Goal: Task Accomplishment & Management: Manage account settings

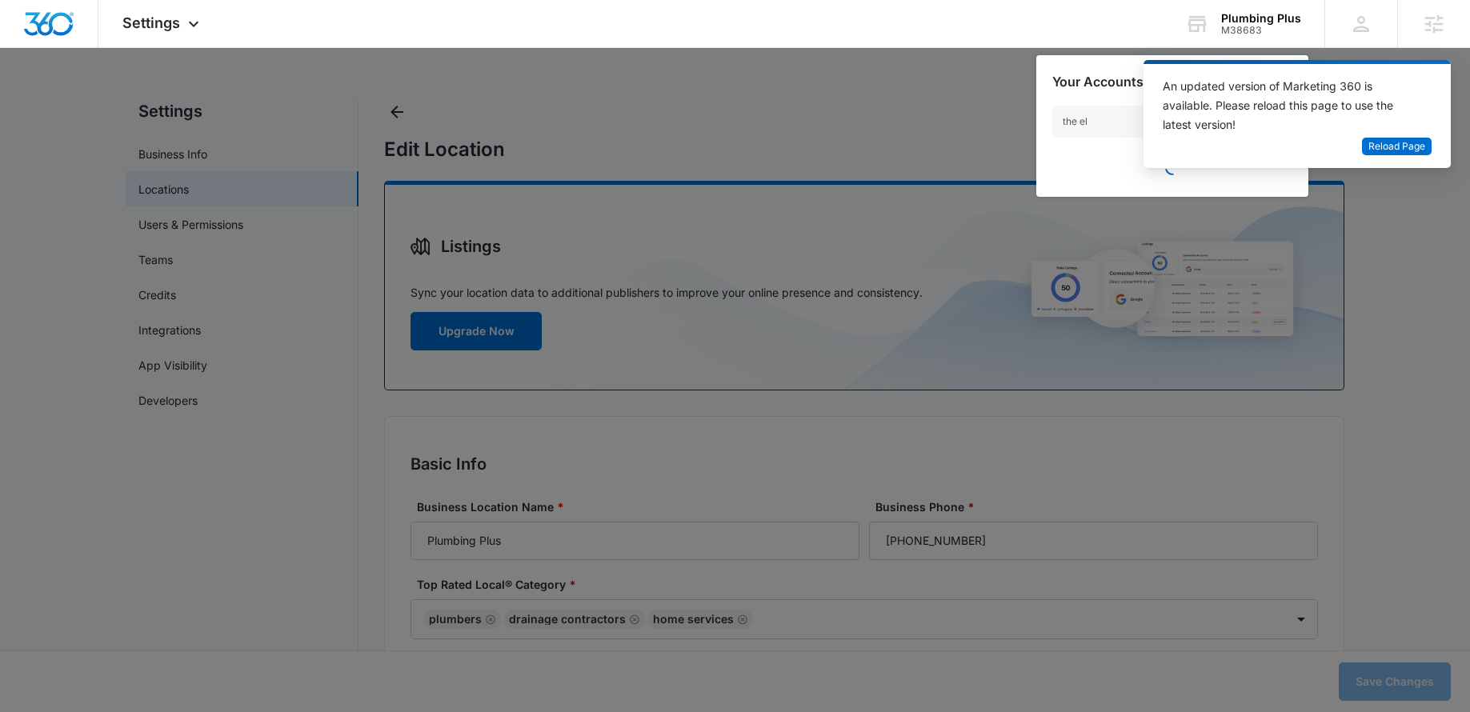
select select "California"
select select "1984"
type input "the elkh"
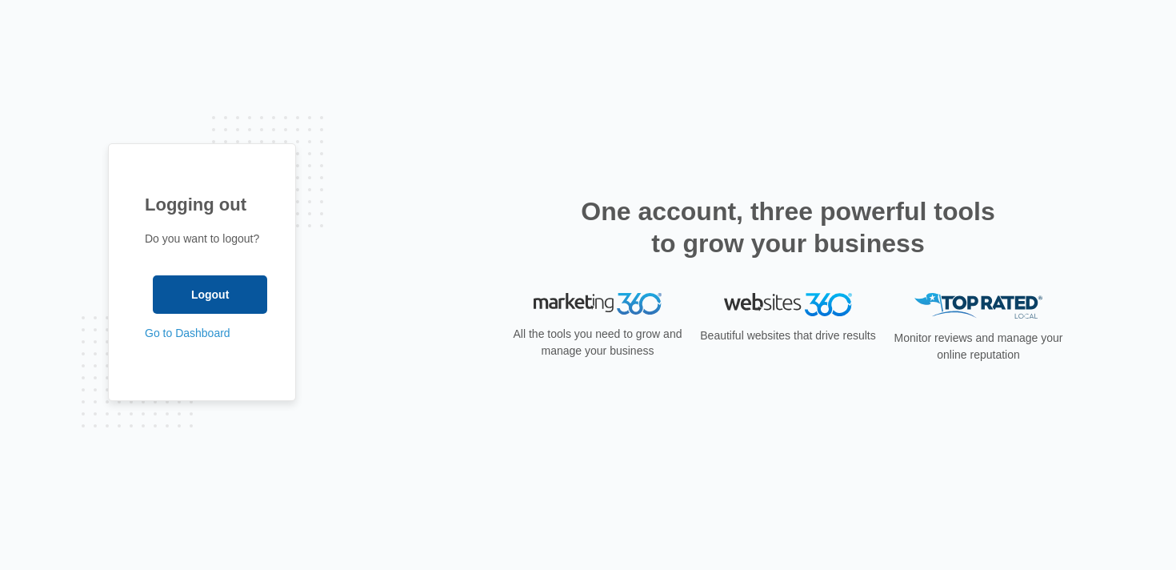
click at [199, 287] on input "Logout" at bounding box center [210, 294] width 114 height 38
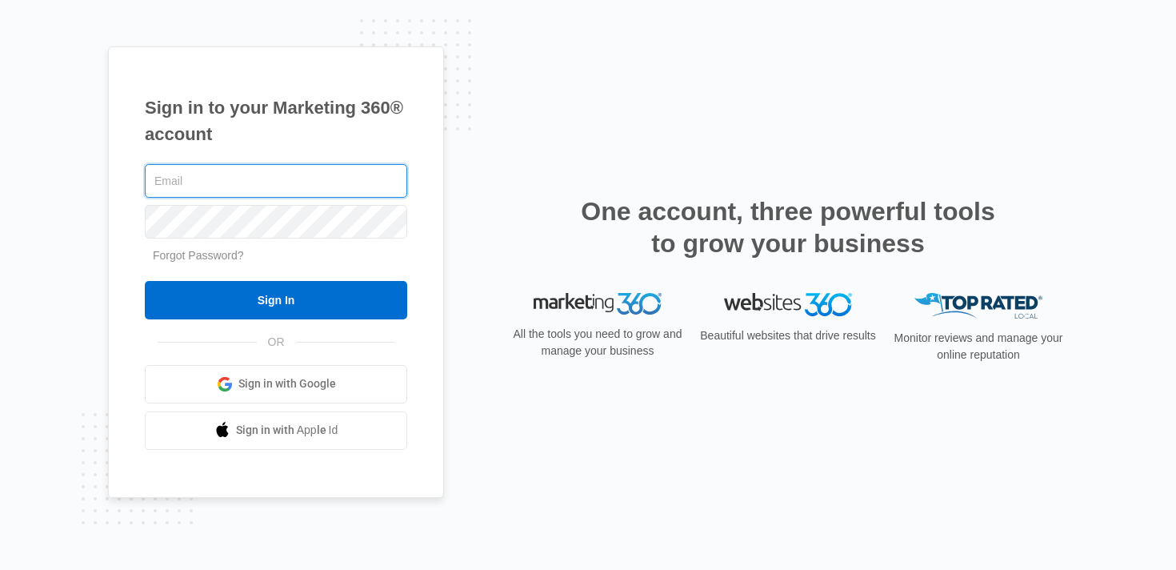
click at [283, 167] on input "text" at bounding box center [276, 181] width 263 height 34
type input "aimee.lee@madwire.com"
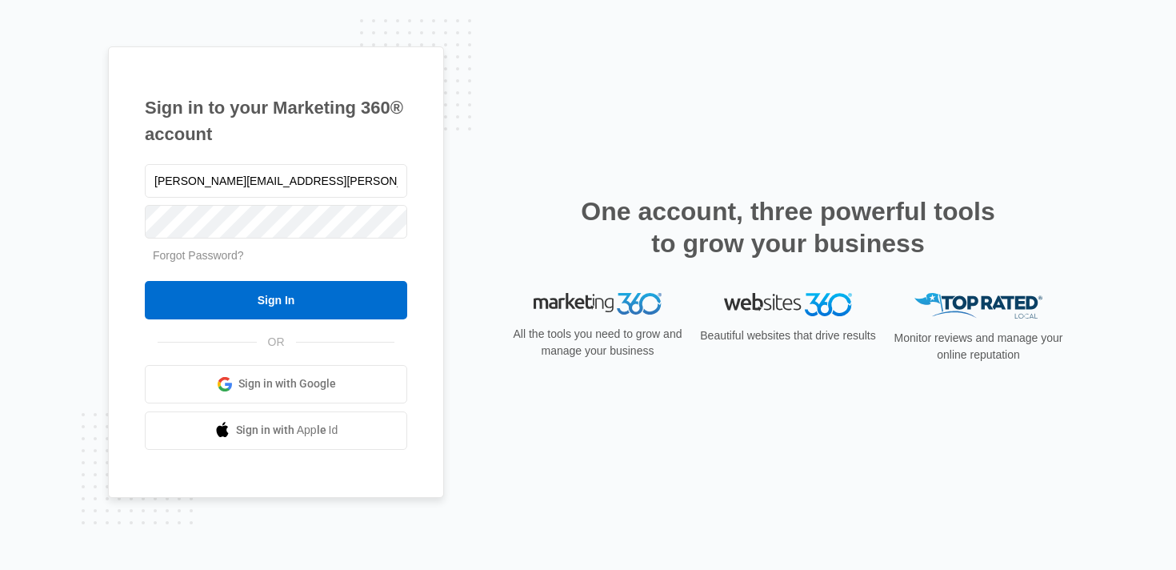
click at [275, 303] on input "Sign In" at bounding box center [276, 300] width 263 height 38
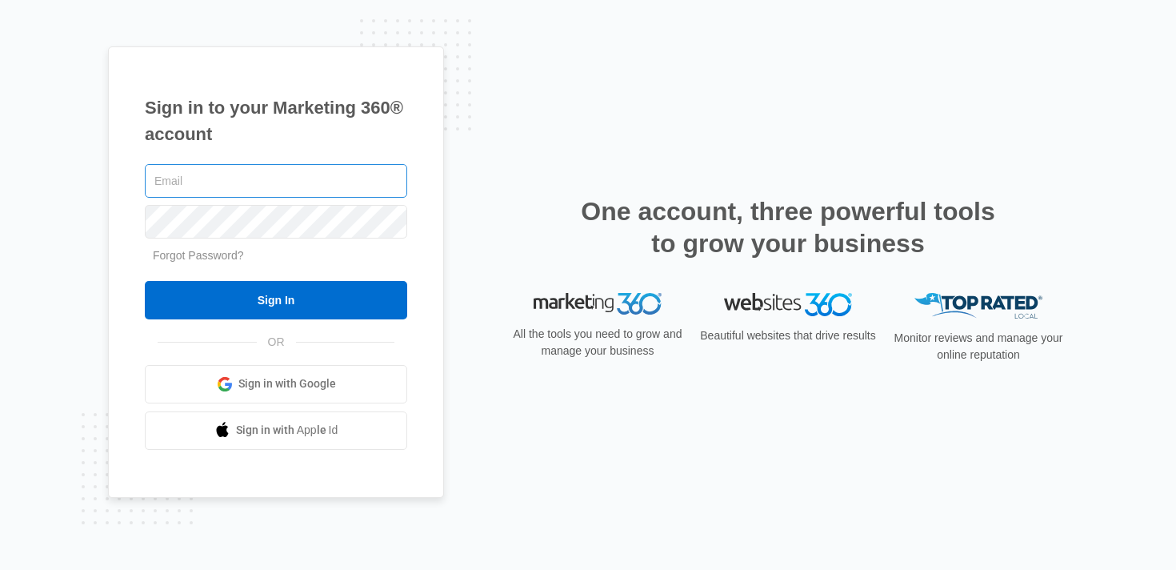
click at [219, 178] on input "text" at bounding box center [276, 181] width 263 height 34
type input "aimee.lee@madwire.com"
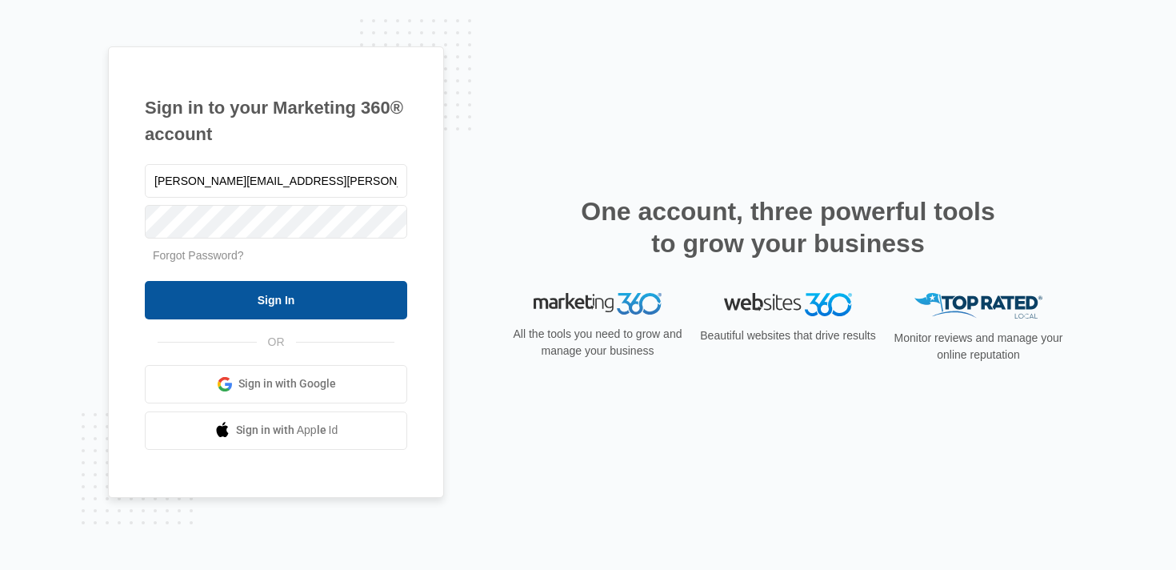
click at [285, 302] on input "Sign In" at bounding box center [276, 300] width 263 height 38
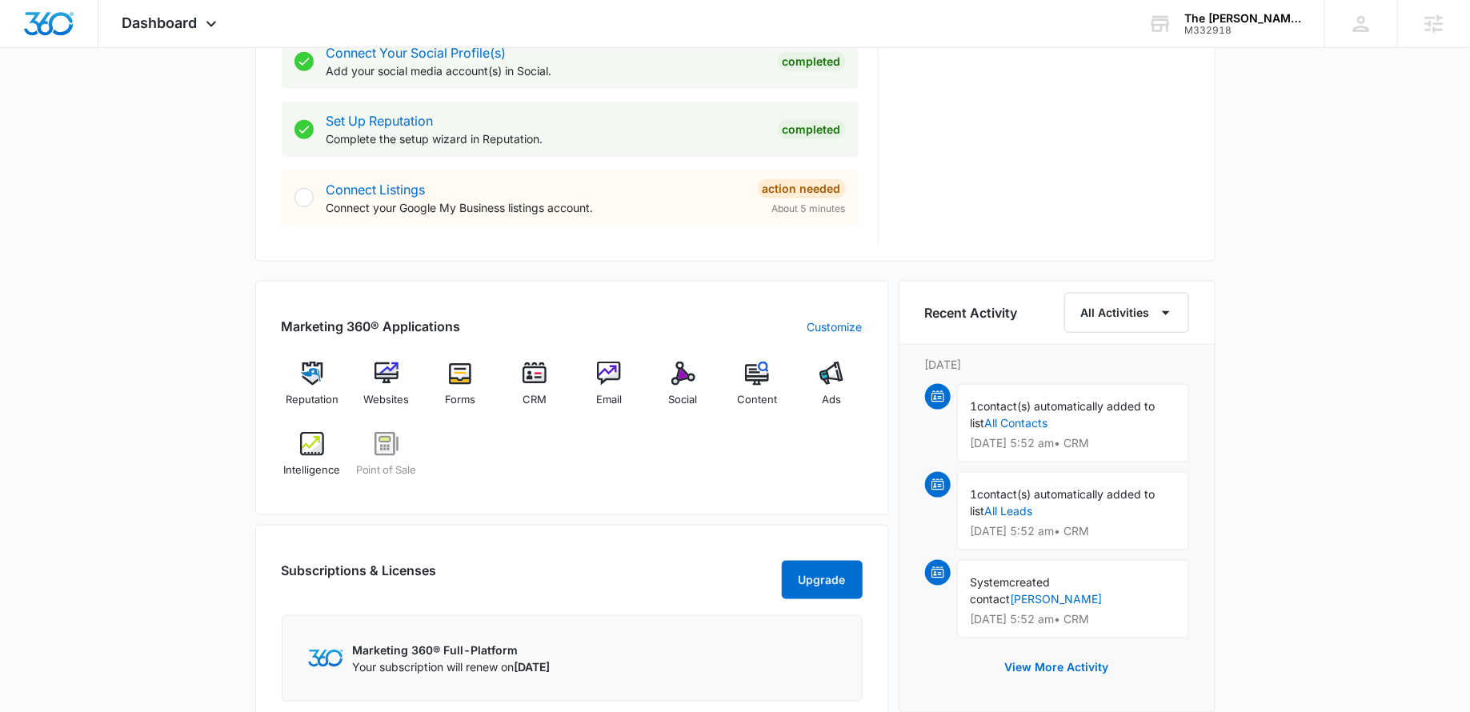
scroll to position [803, 0]
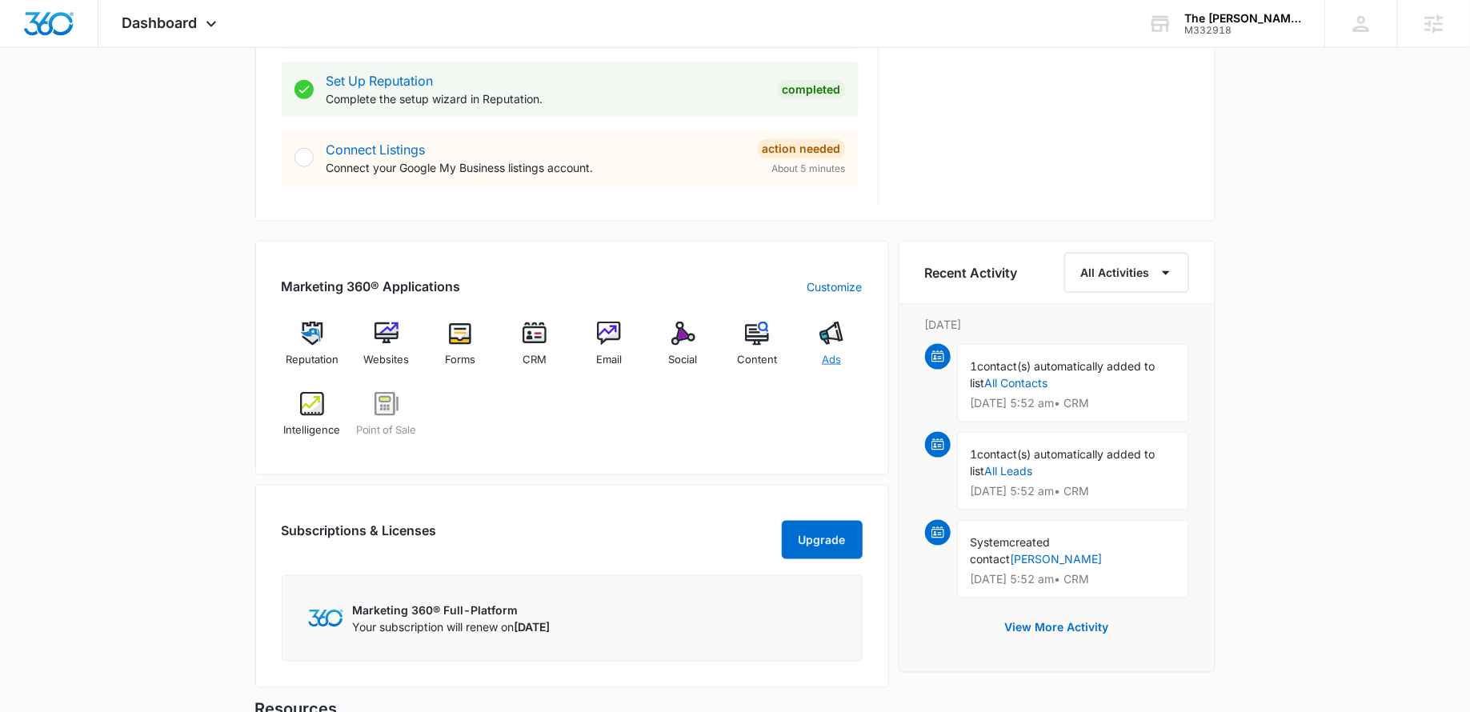
click at [841, 332] on img at bounding box center [832, 334] width 24 height 24
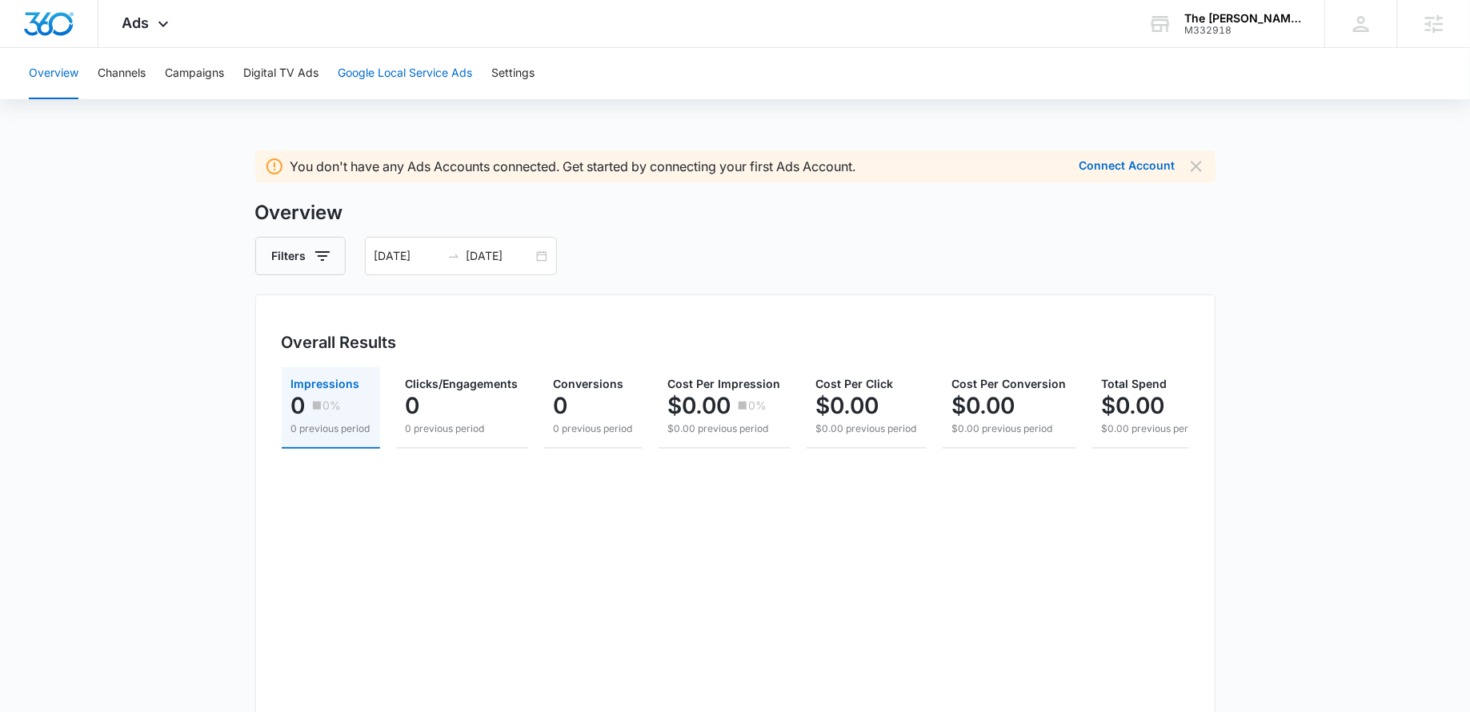
click at [409, 66] on button "Google Local Service Ads" at bounding box center [405, 73] width 134 height 51
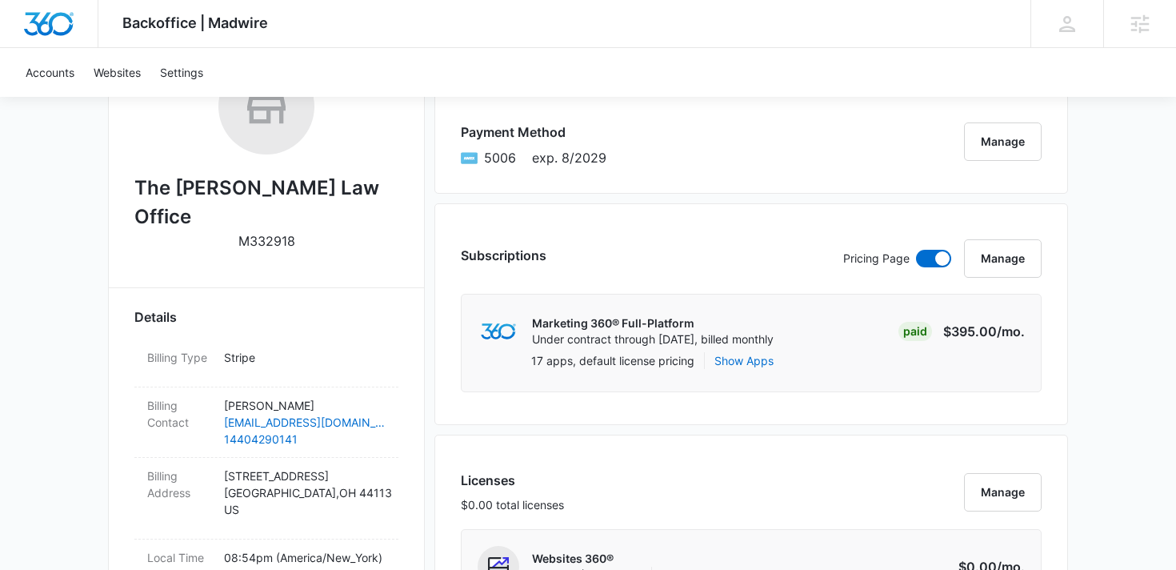
scroll to position [302, 0]
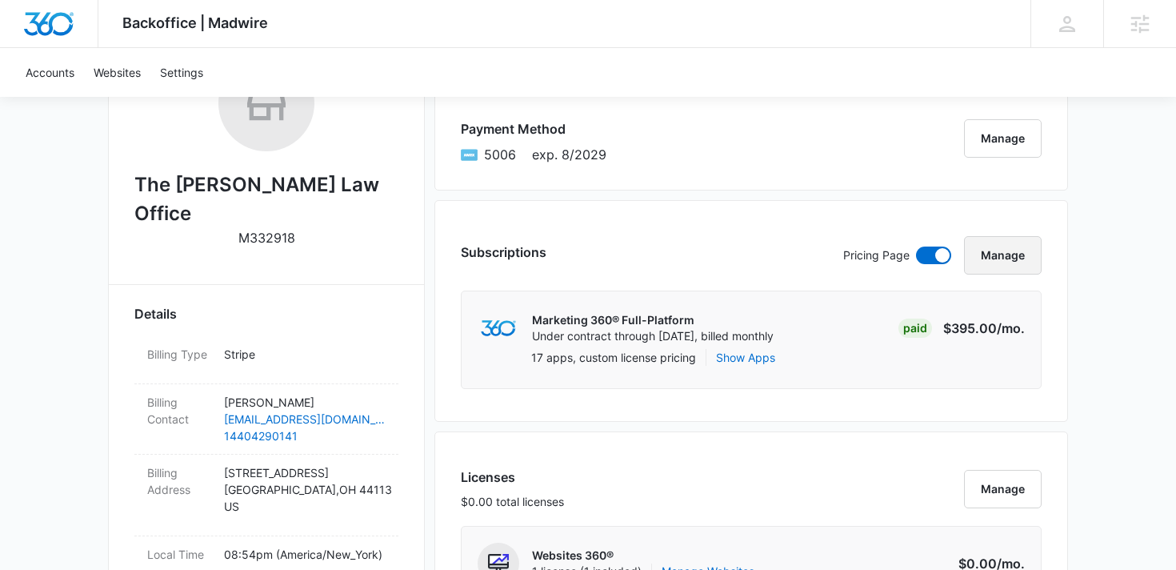
click at [992, 257] on button "Manage" at bounding box center [1003, 255] width 78 height 38
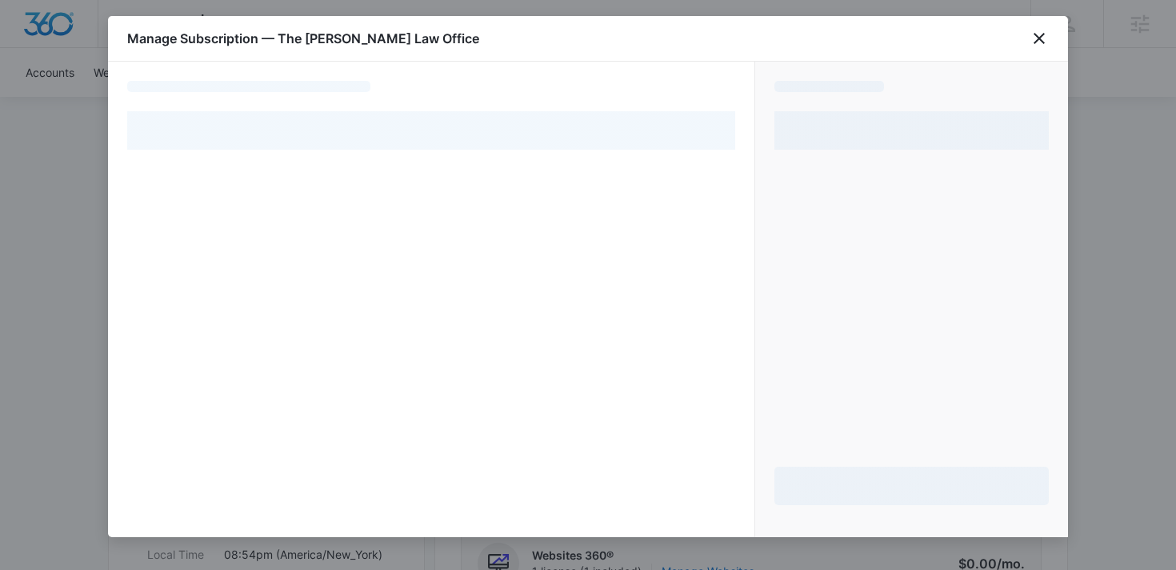
select select "pm_1Reh0FA4n8RTgNjUdXVQxEJa"
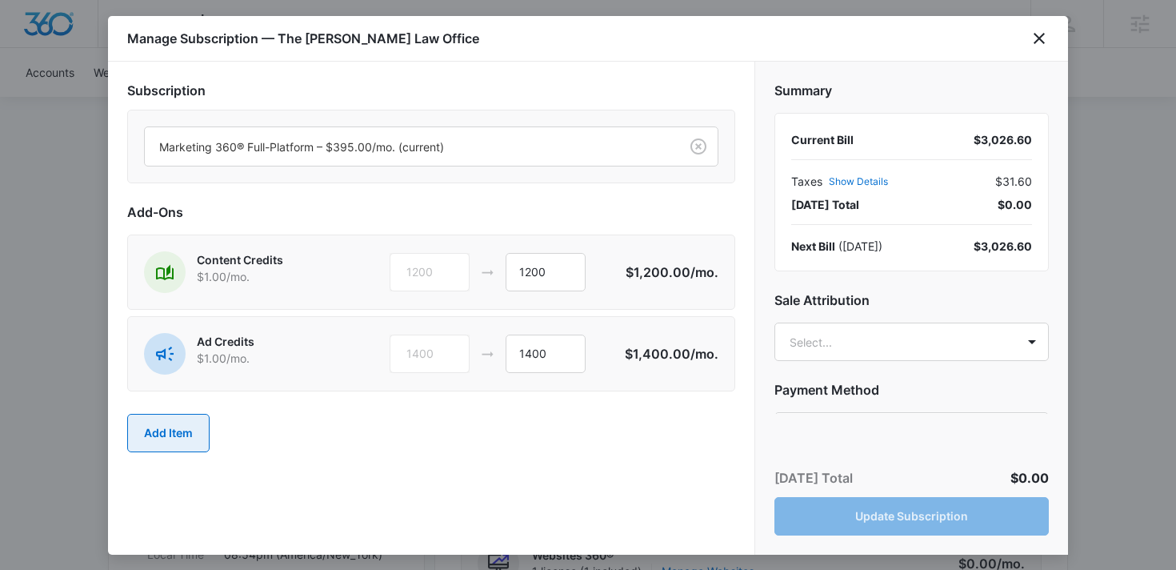
click at [178, 426] on button "Add Item" at bounding box center [168, 433] width 82 height 38
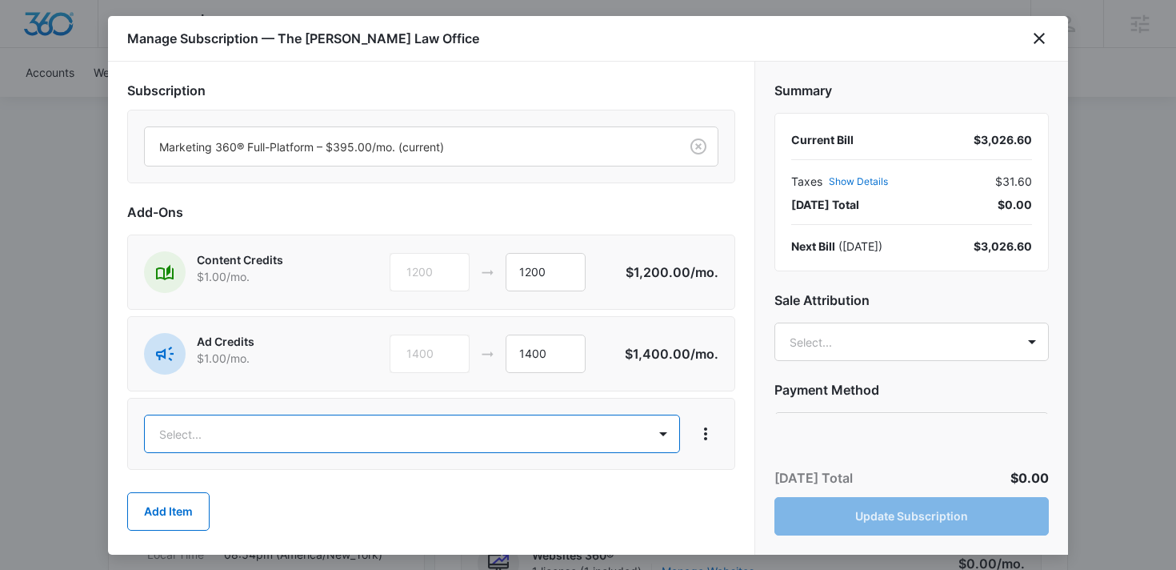
scroll to position [11, 0]
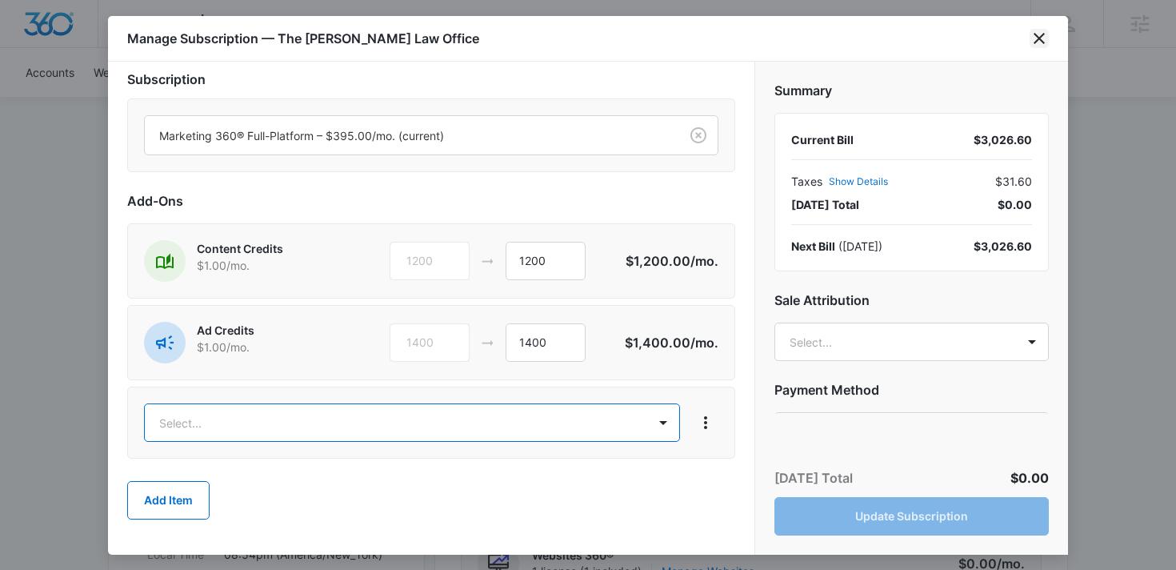
click at [1040, 36] on icon "close" at bounding box center [1039, 38] width 19 height 19
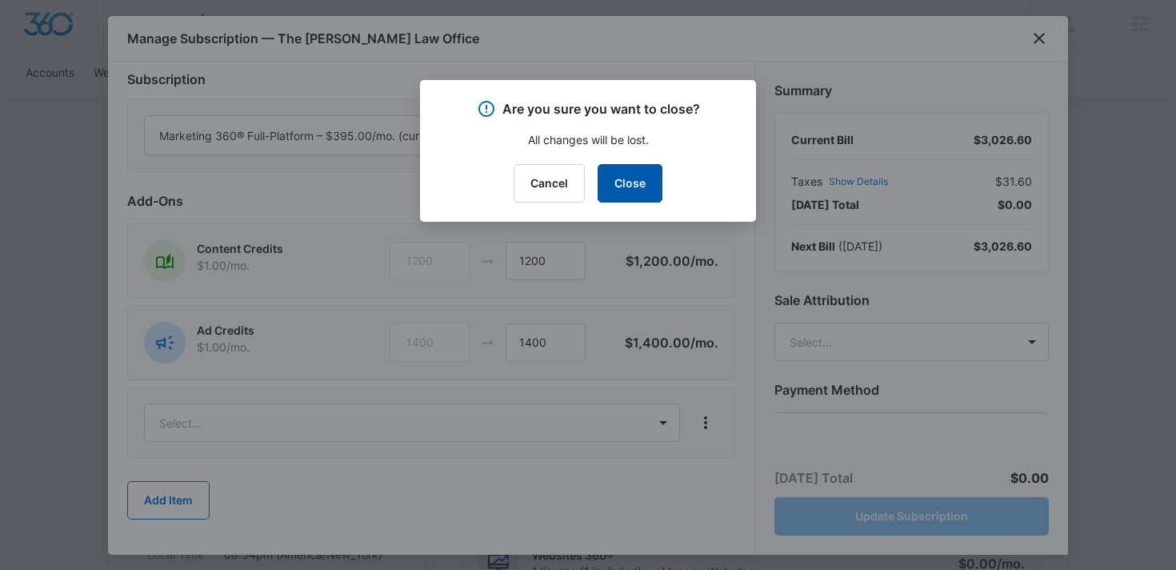
click at [639, 183] on button "Close" at bounding box center [630, 183] width 65 height 38
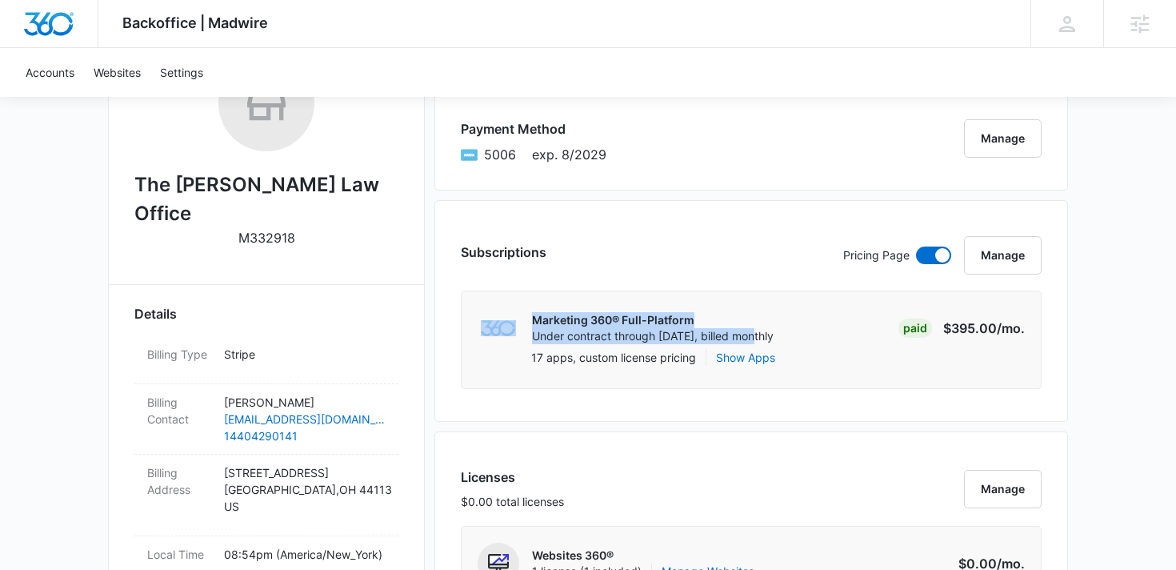
drag, startPoint x: 755, startPoint y: 338, endPoint x: 496, endPoint y: 323, distance: 259.0
click at [496, 323] on div "Marketing 360® Full-Platform Under contract through Dec 27, billed monthly" at bounding box center [626, 328] width 296 height 42
click at [647, 305] on div "Marketing 360® Full-Platform Under contract through Dec 27, billed monthly Paid…" at bounding box center [751, 340] width 581 height 98
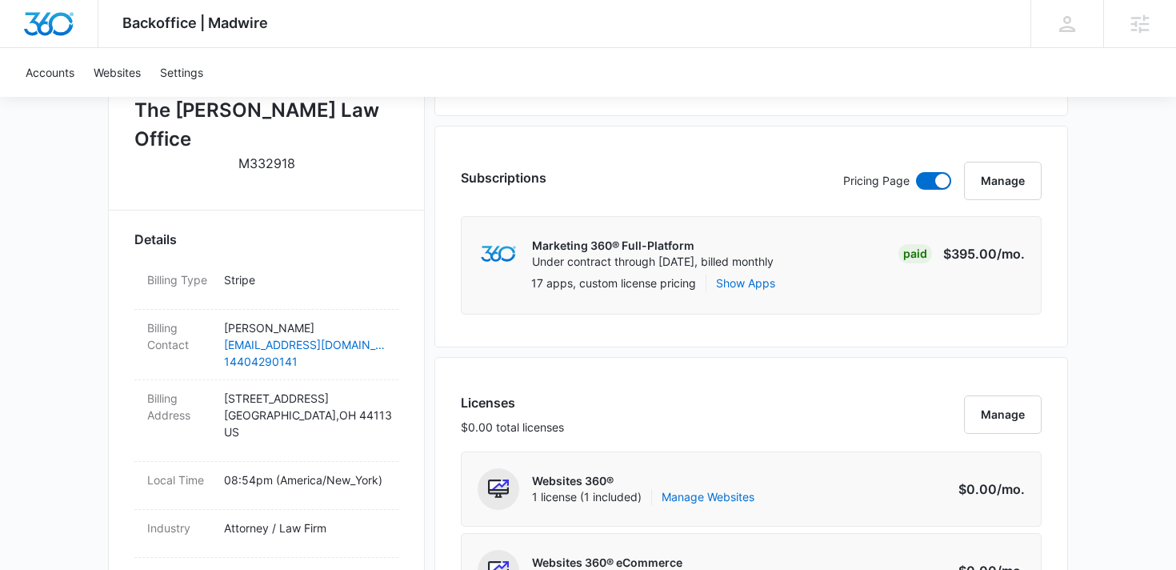
scroll to position [374, 0]
